Goal: Transaction & Acquisition: Book appointment/travel/reservation

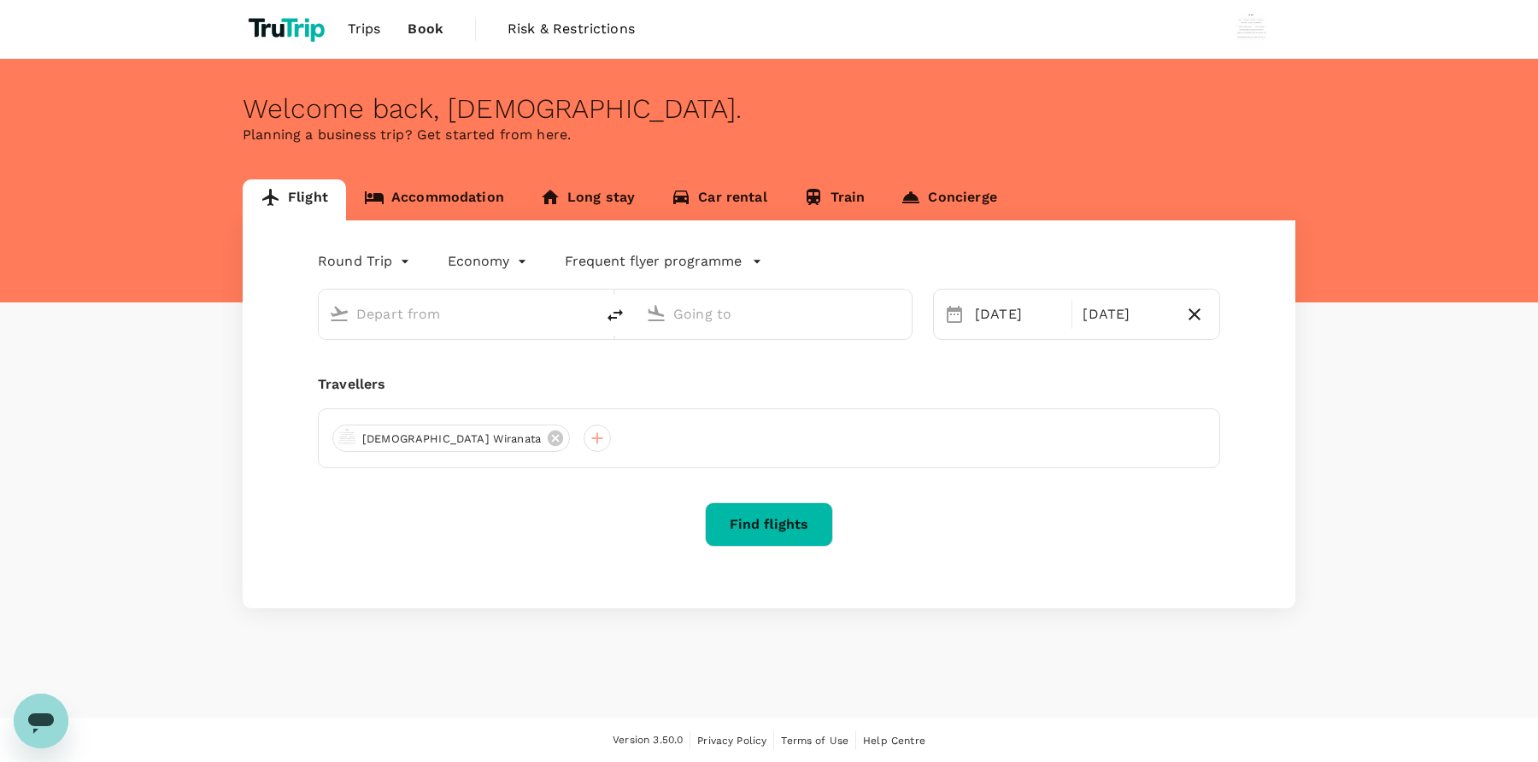
click at [726, 134] on p "Planning a business trip? Get started from here." at bounding box center [769, 135] width 1053 height 21
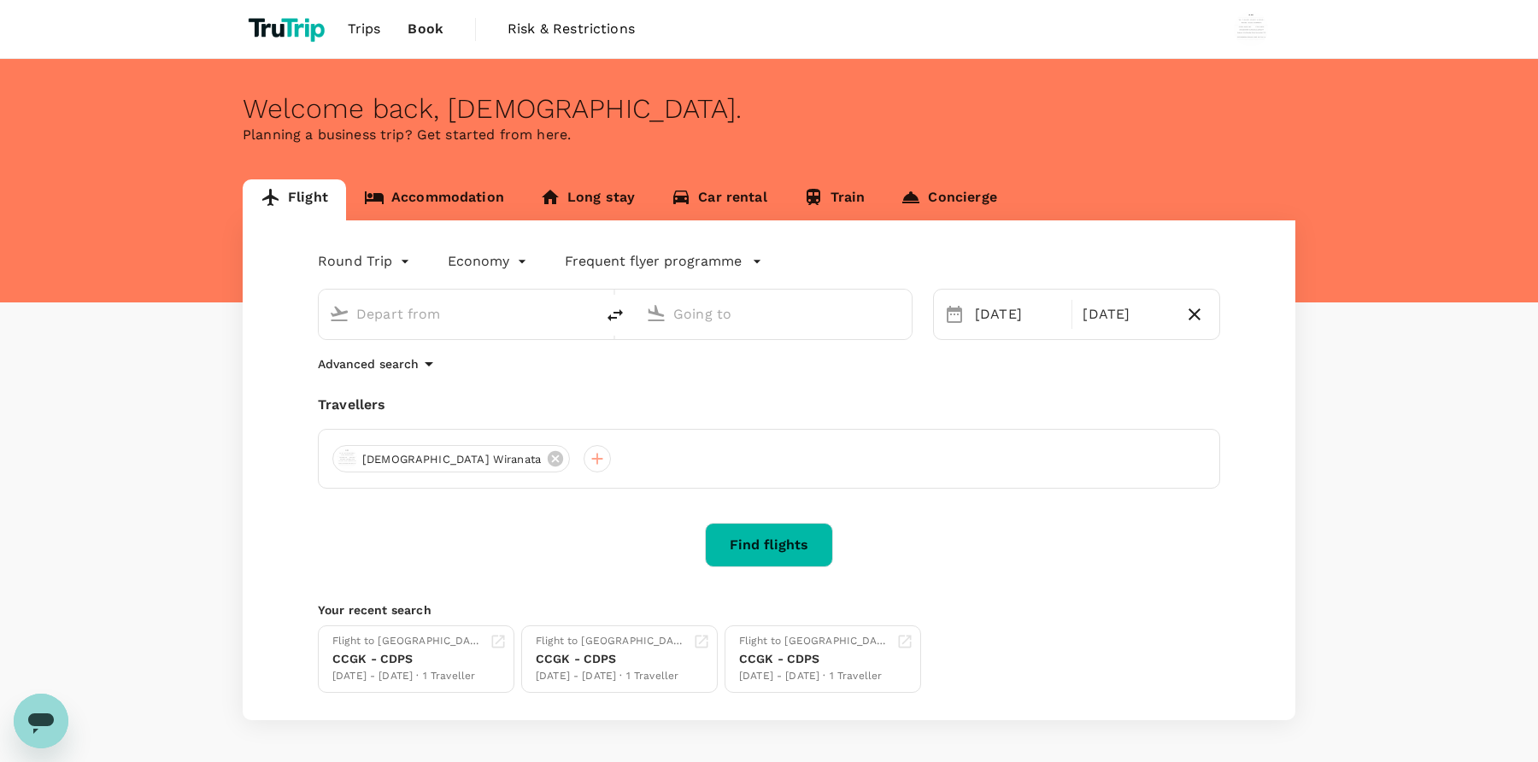
type input "[GEOGRAPHIC_DATA], [GEOGRAPHIC_DATA] (any)"
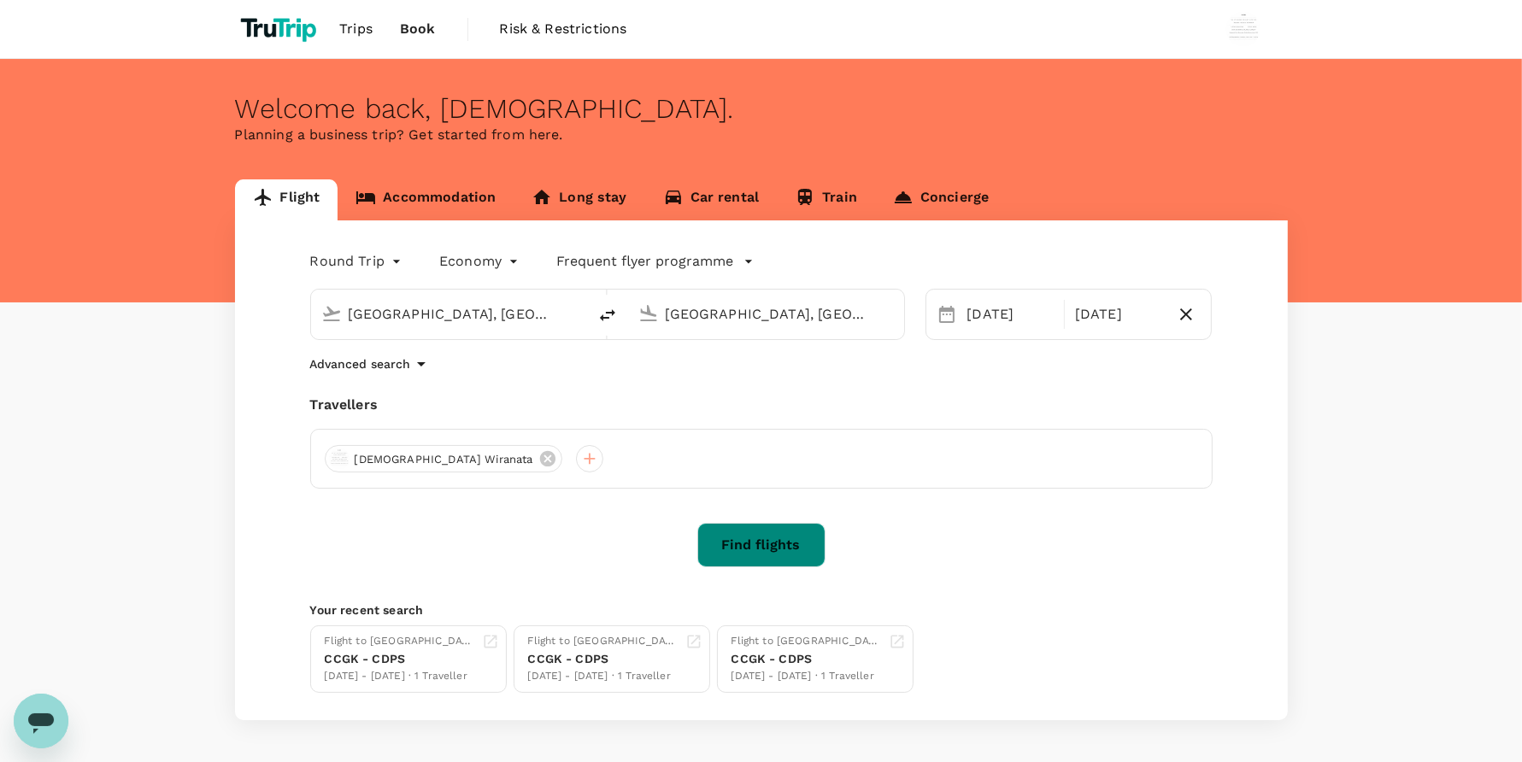
click at [791, 536] on button "Find flights" at bounding box center [761, 545] width 128 height 44
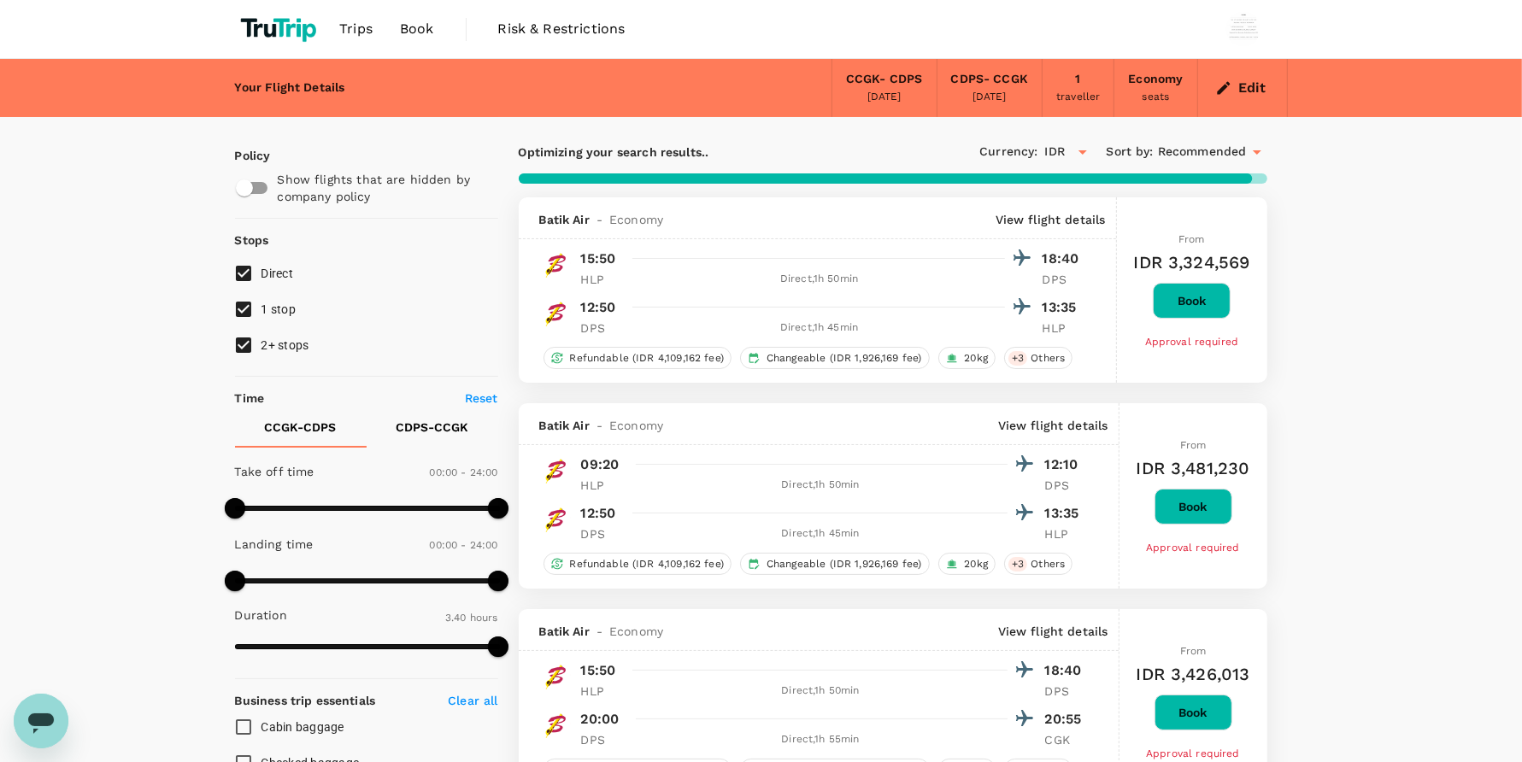
type input "450"
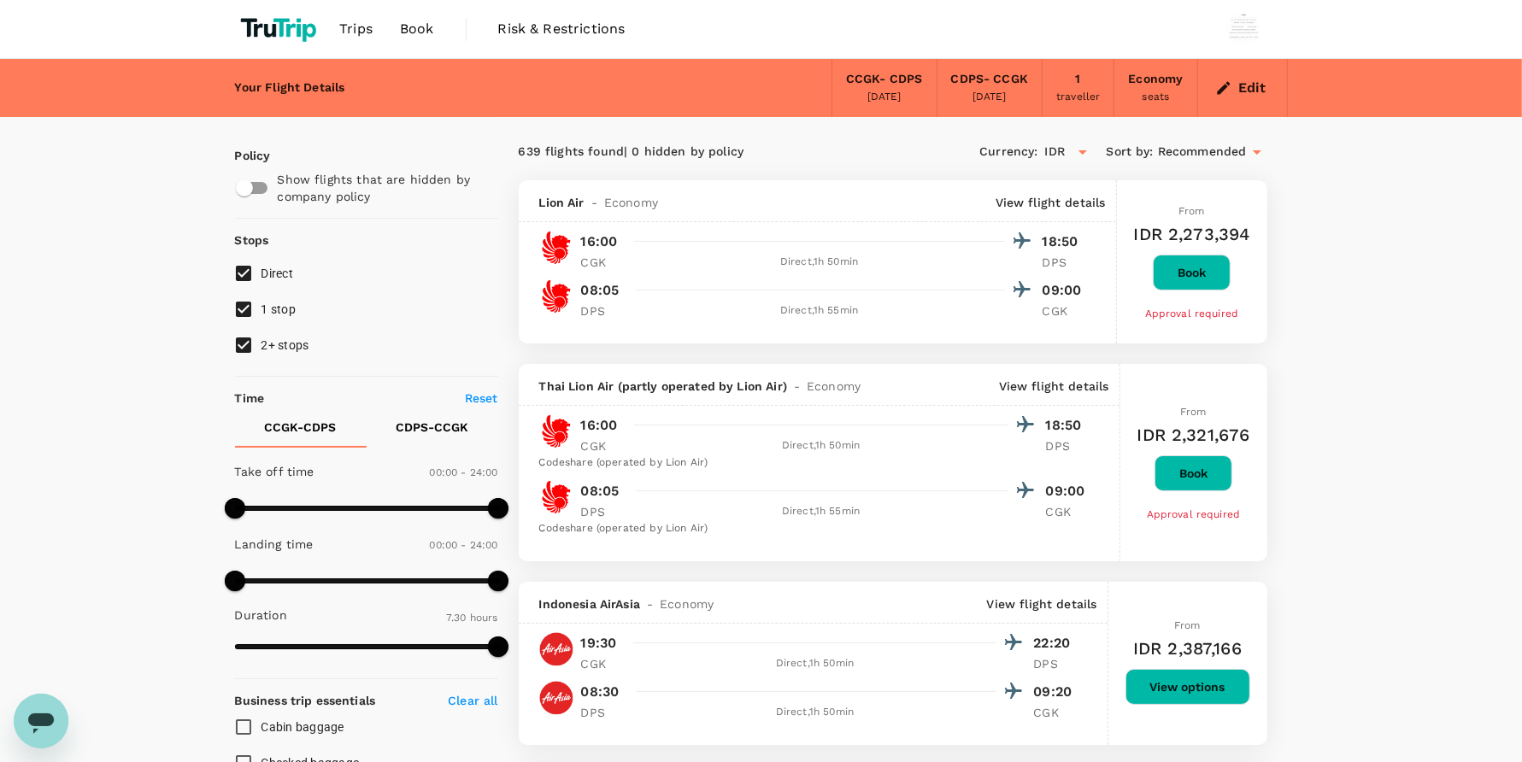
click at [431, 32] on span "Book" at bounding box center [417, 29] width 34 height 21
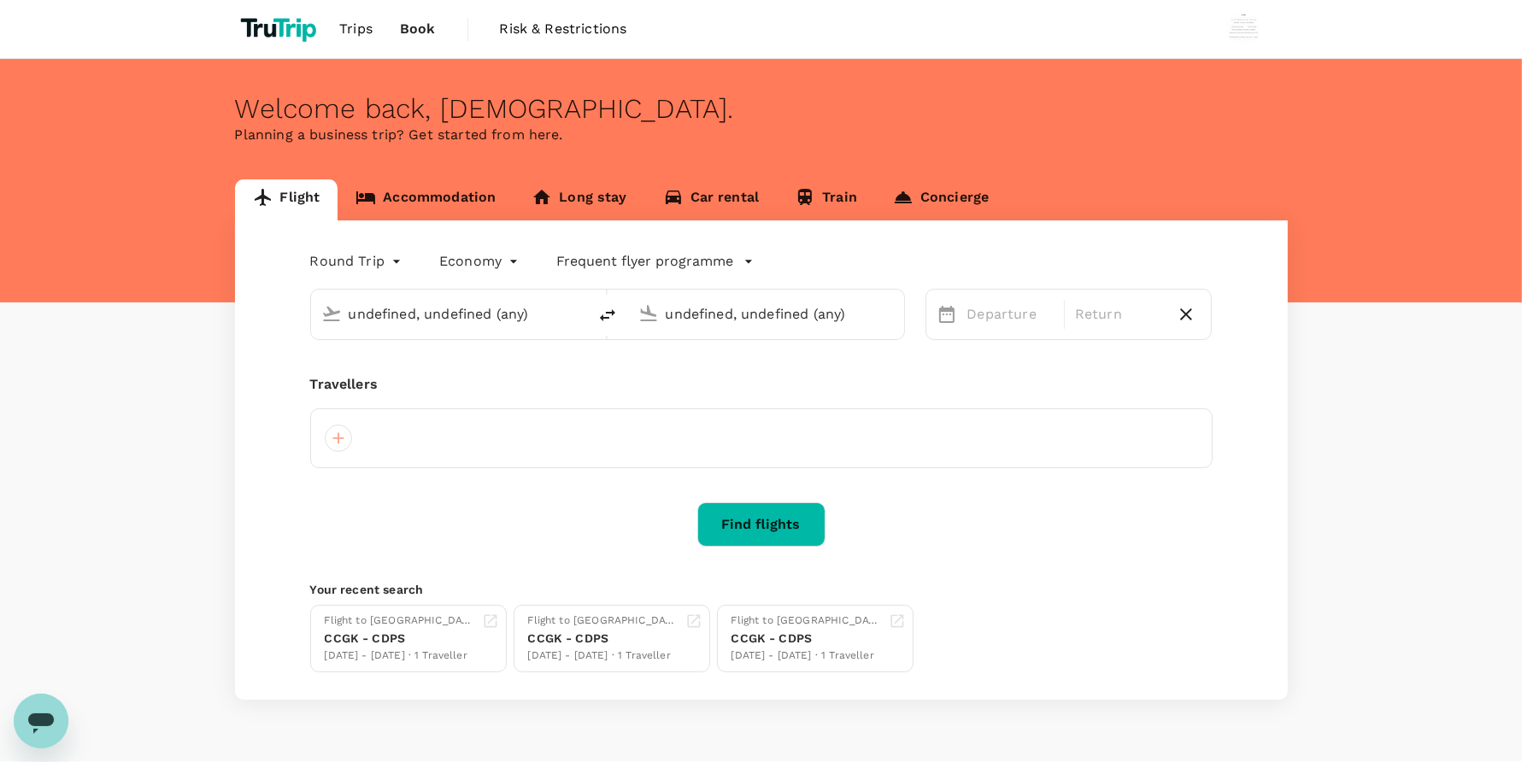
type input "[GEOGRAPHIC_DATA], [GEOGRAPHIC_DATA] (any)"
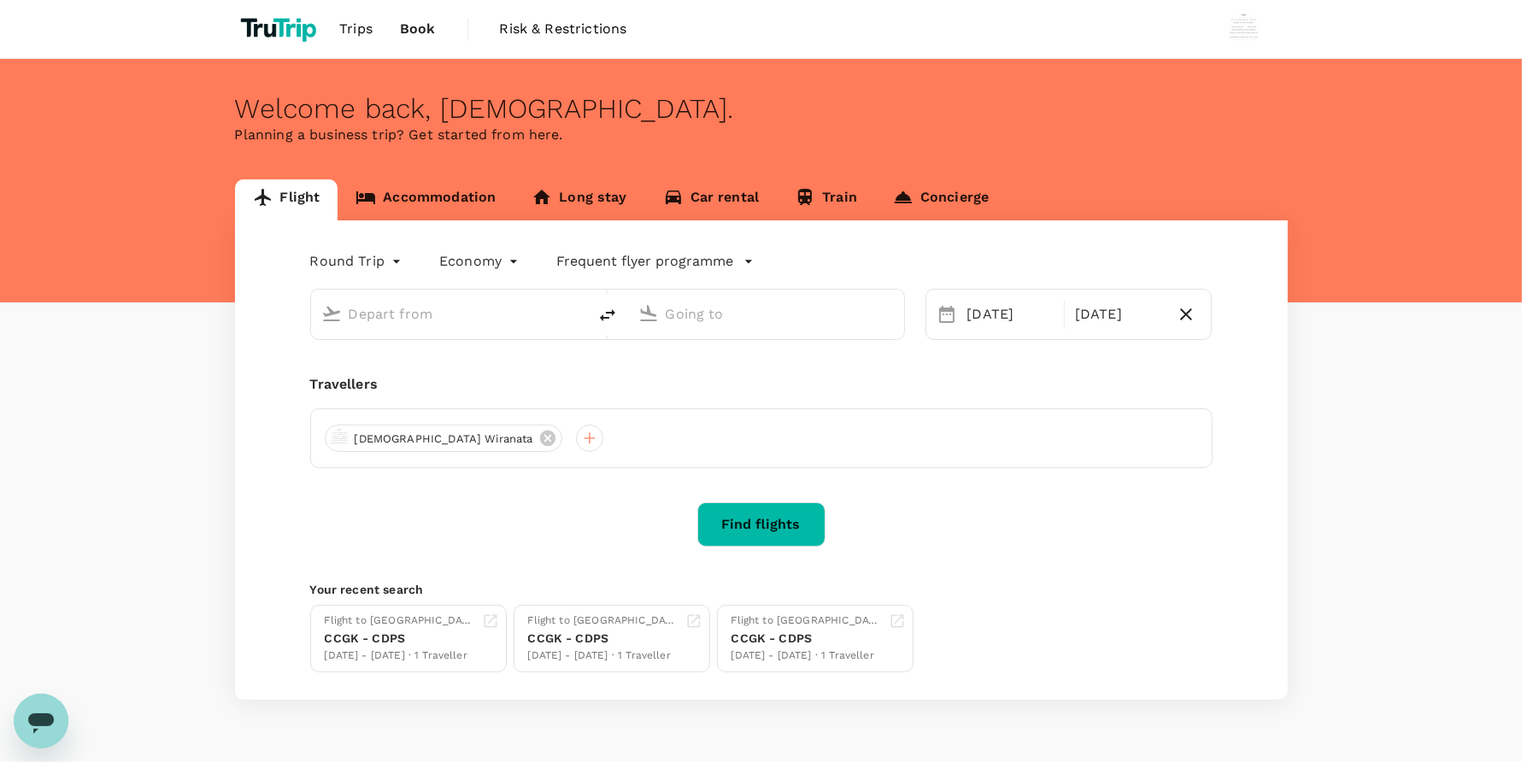
type input "[GEOGRAPHIC_DATA], [GEOGRAPHIC_DATA] (any)"
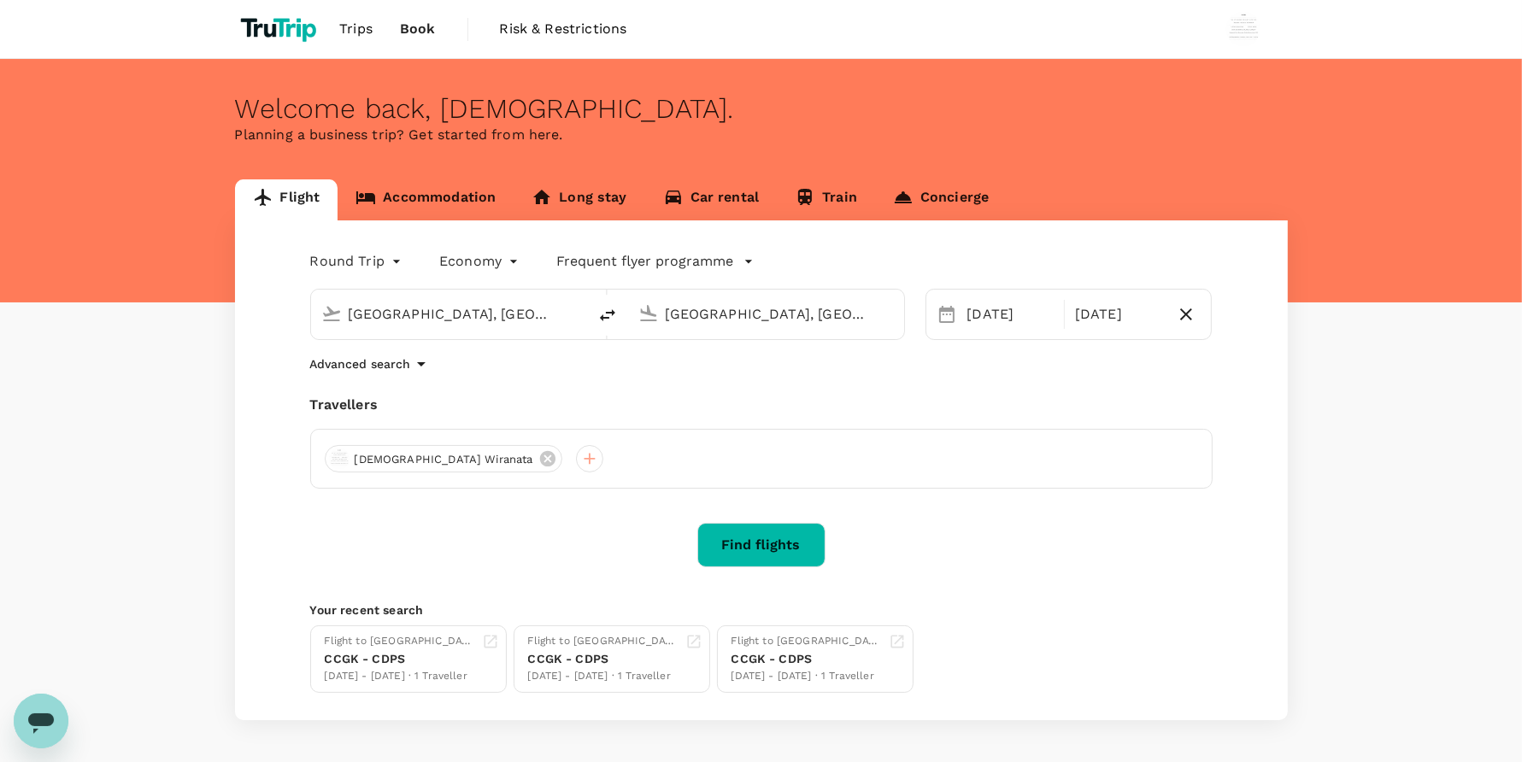
click at [611, 36] on span "Risk & Restrictions" at bounding box center [563, 29] width 127 height 21
